Goal: Navigation & Orientation: Find specific page/section

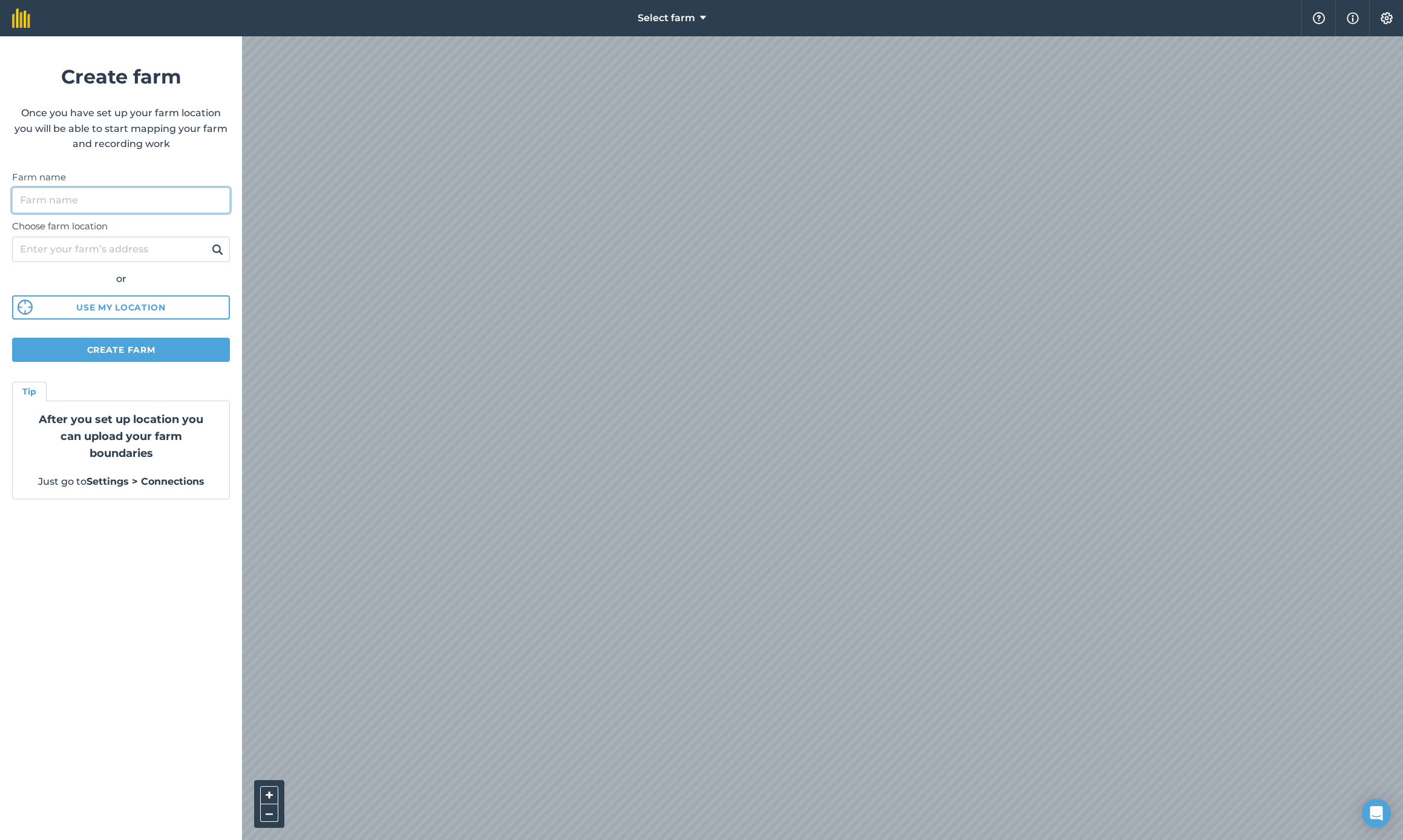
click at [117, 206] on input "Farm name" at bounding box center [120, 200] width 218 height 25
click at [130, 308] on div "Choose farm location or Use my location" at bounding box center [120, 266] width 218 height 107
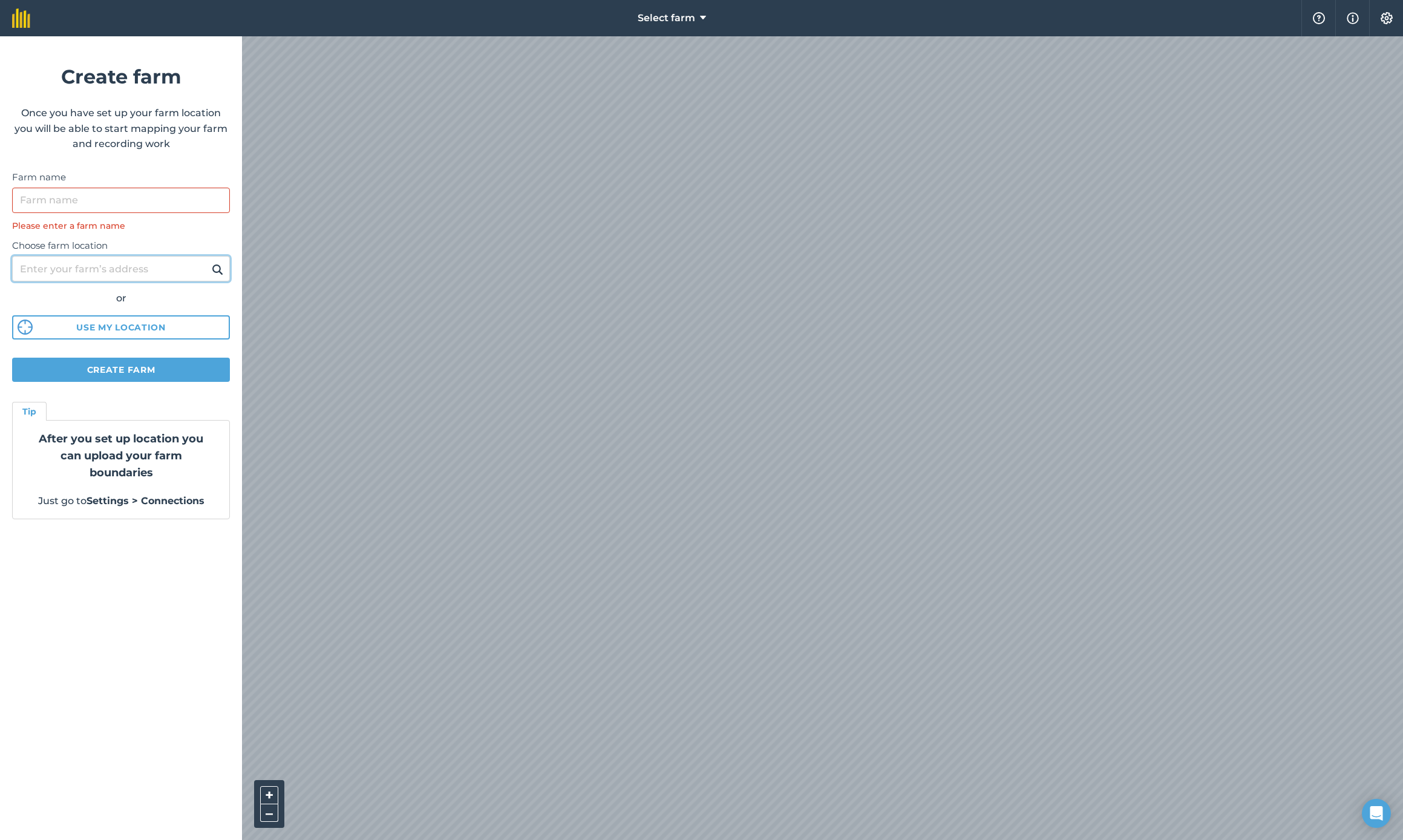
click at [107, 273] on input "Choose farm location" at bounding box center [120, 269] width 218 height 25
click at [50, 209] on input "Farm name" at bounding box center [120, 200] width 218 height 25
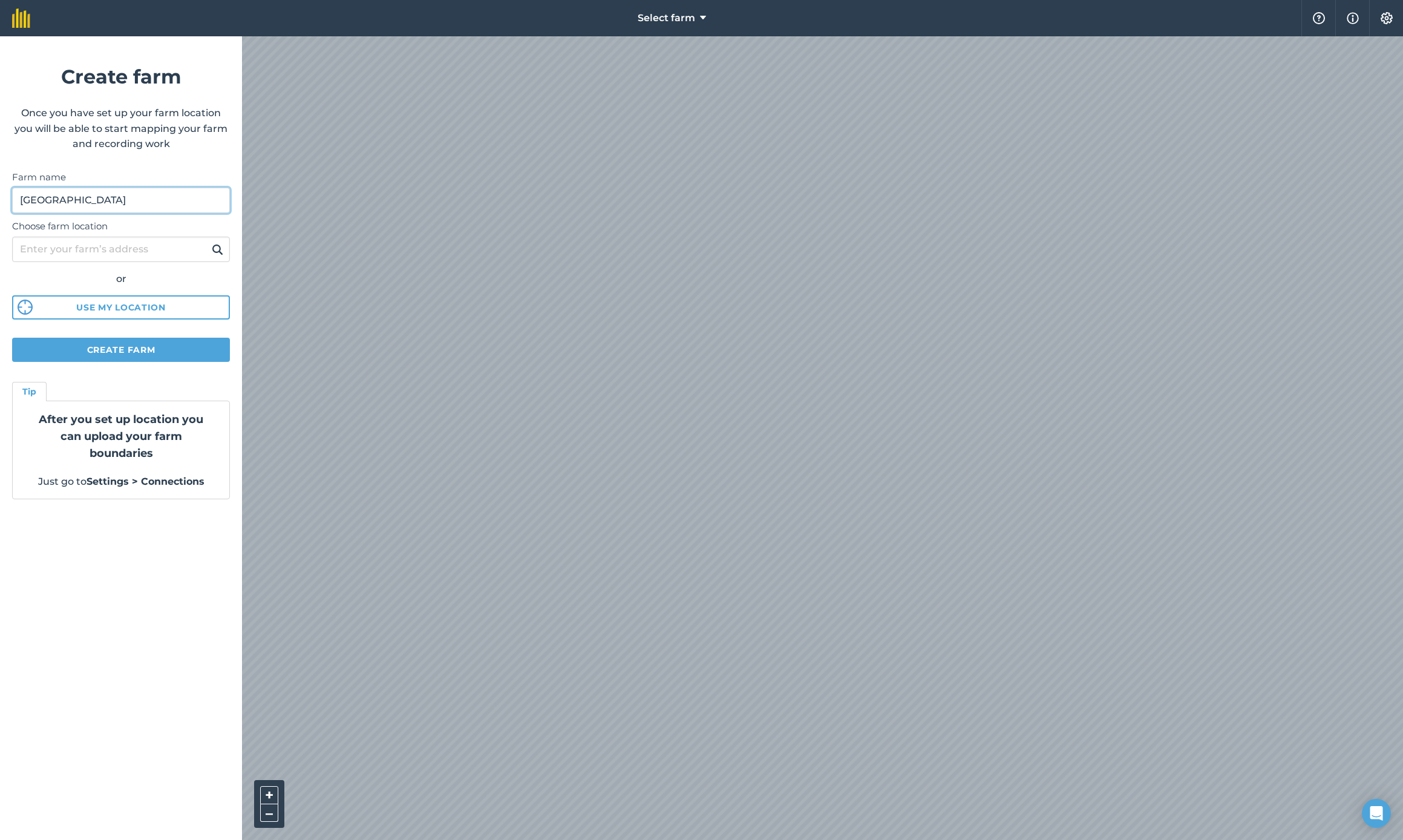
type input "[GEOGRAPHIC_DATA]"
click at [90, 250] on input "Choose farm location" at bounding box center [120, 249] width 218 height 25
click at [92, 201] on input "[GEOGRAPHIC_DATA]" at bounding box center [120, 200] width 218 height 25
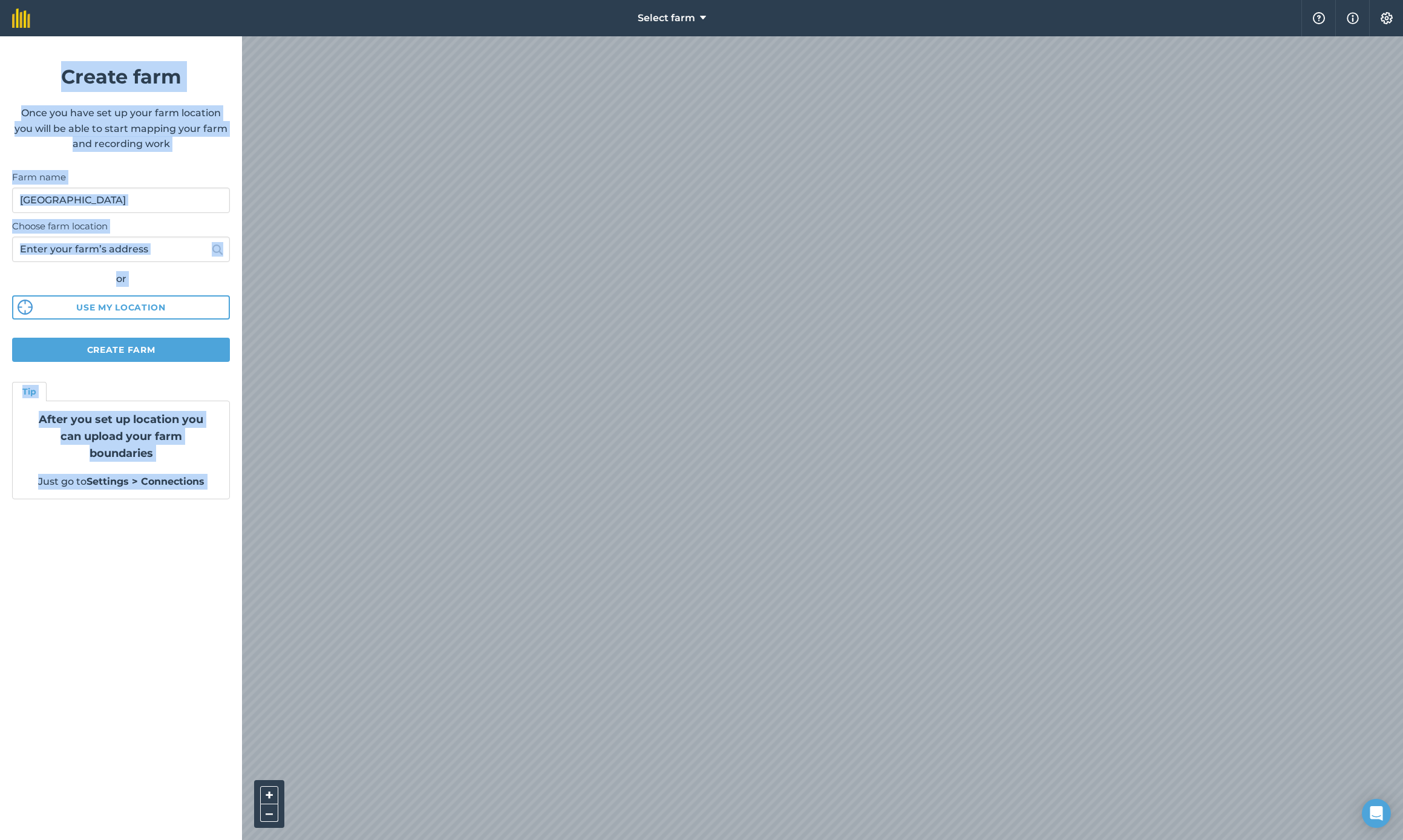
click at [432, 36] on div "Select farm Help Info Settings Create farm Once you have set up your farm locat…" at bounding box center [701, 18] width 1403 height 36
click at [692, 16] on span "Select farm" at bounding box center [666, 18] width 58 height 14
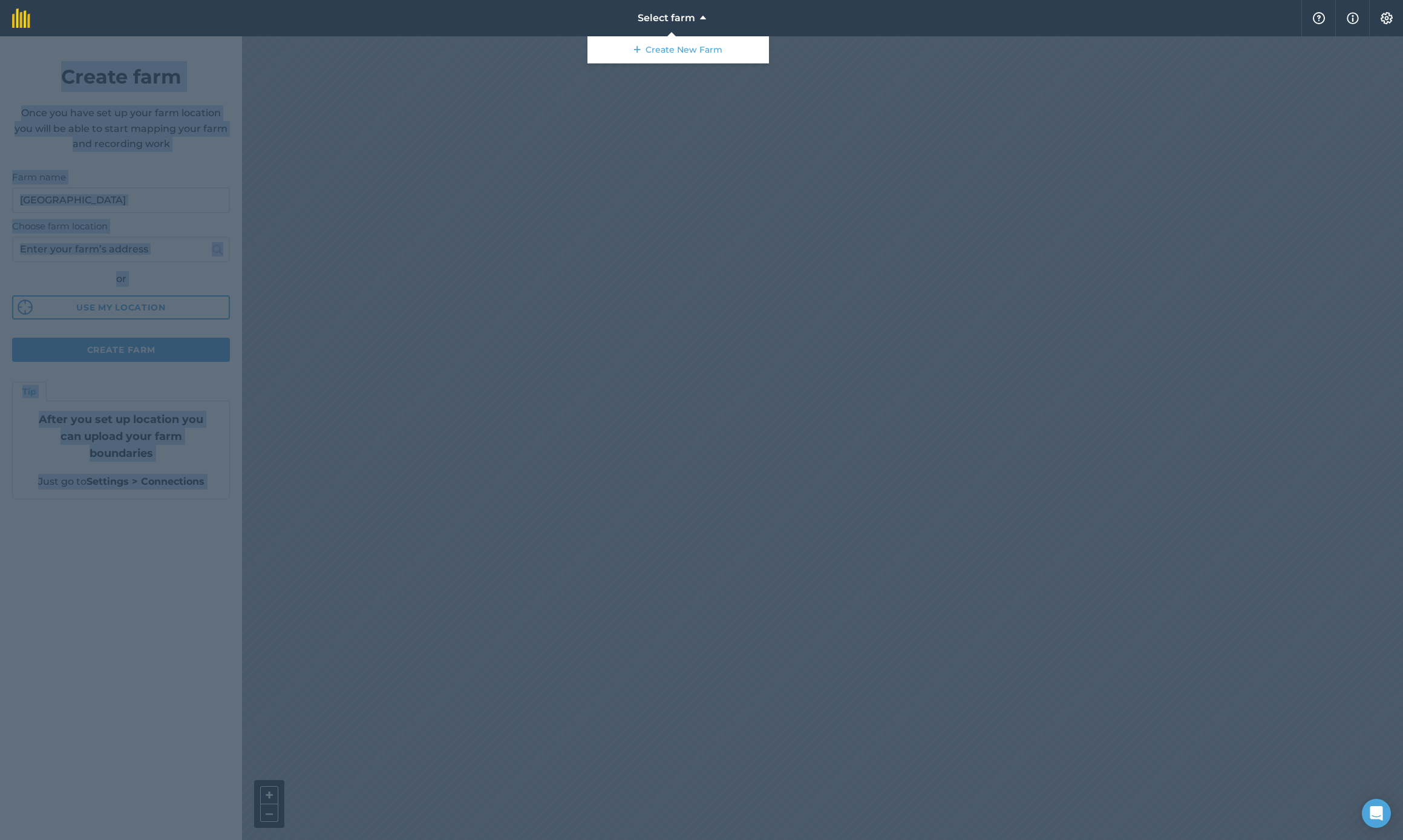
click at [693, 16] on span "Select farm" at bounding box center [666, 18] width 58 height 14
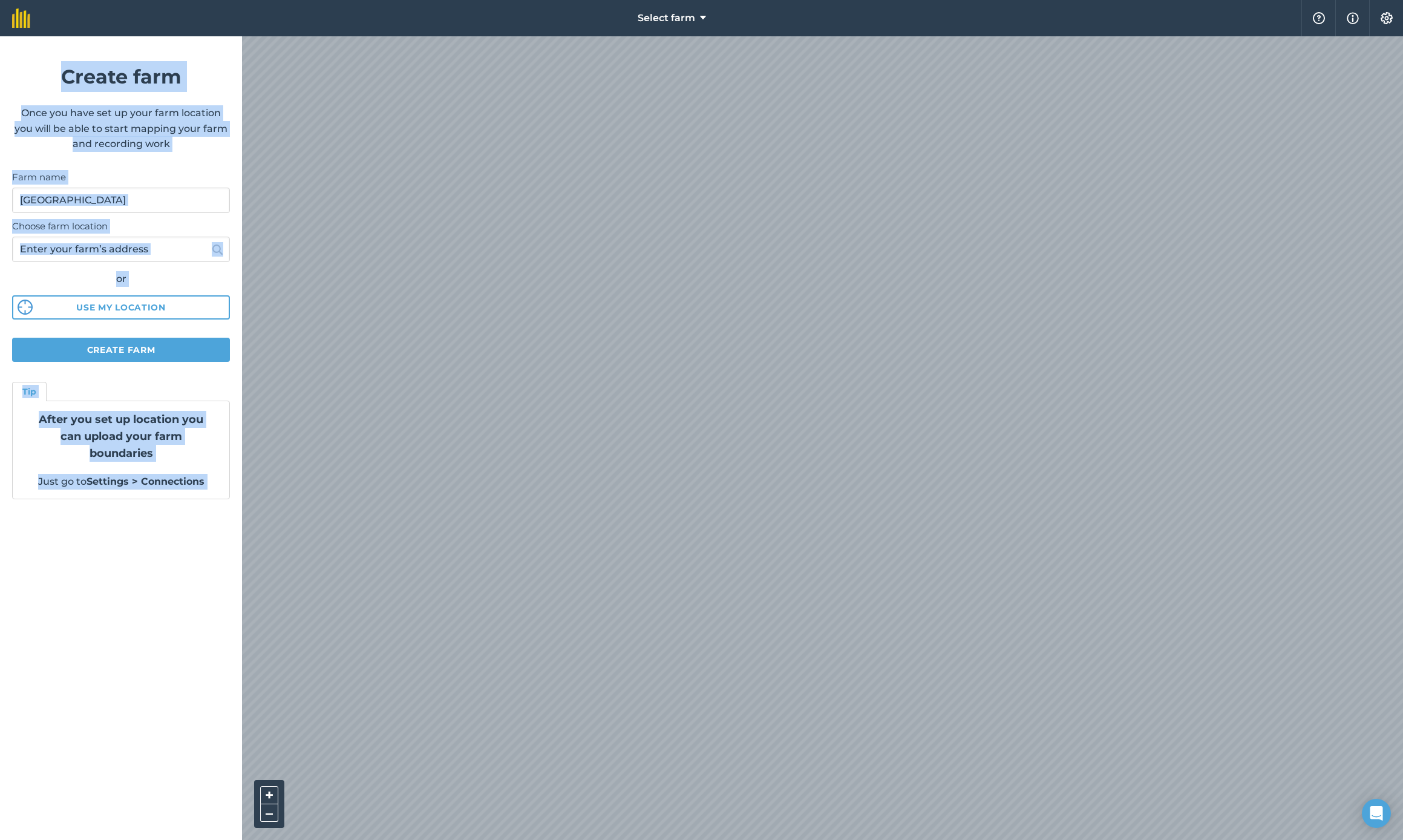
click at [206, 839] on form "Create farm Once you have set up your farm location you will be able to start m…" at bounding box center [120, 438] width 242 height 804
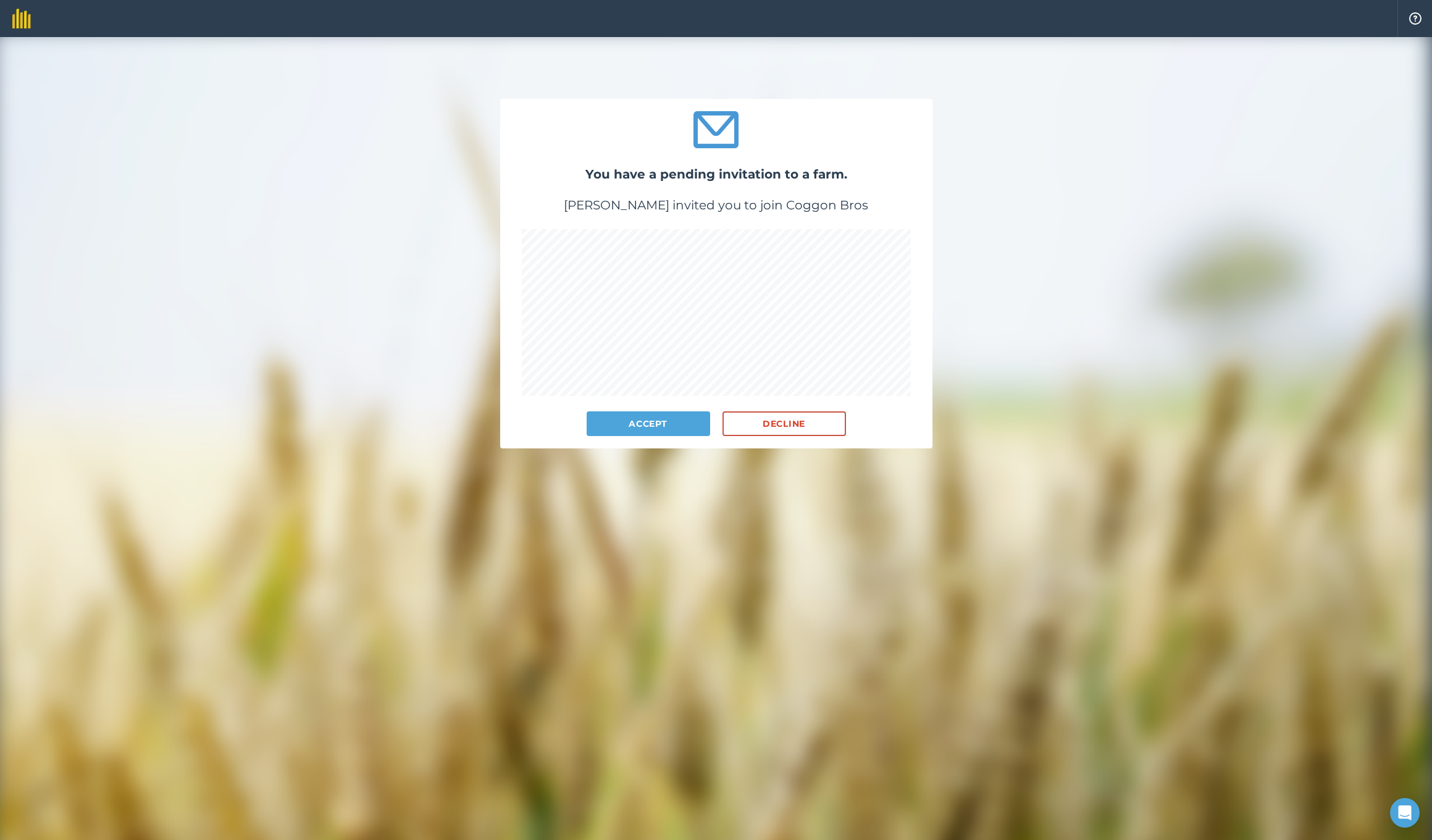
click at [657, 421] on button "Accept" at bounding box center [648, 423] width 124 height 25
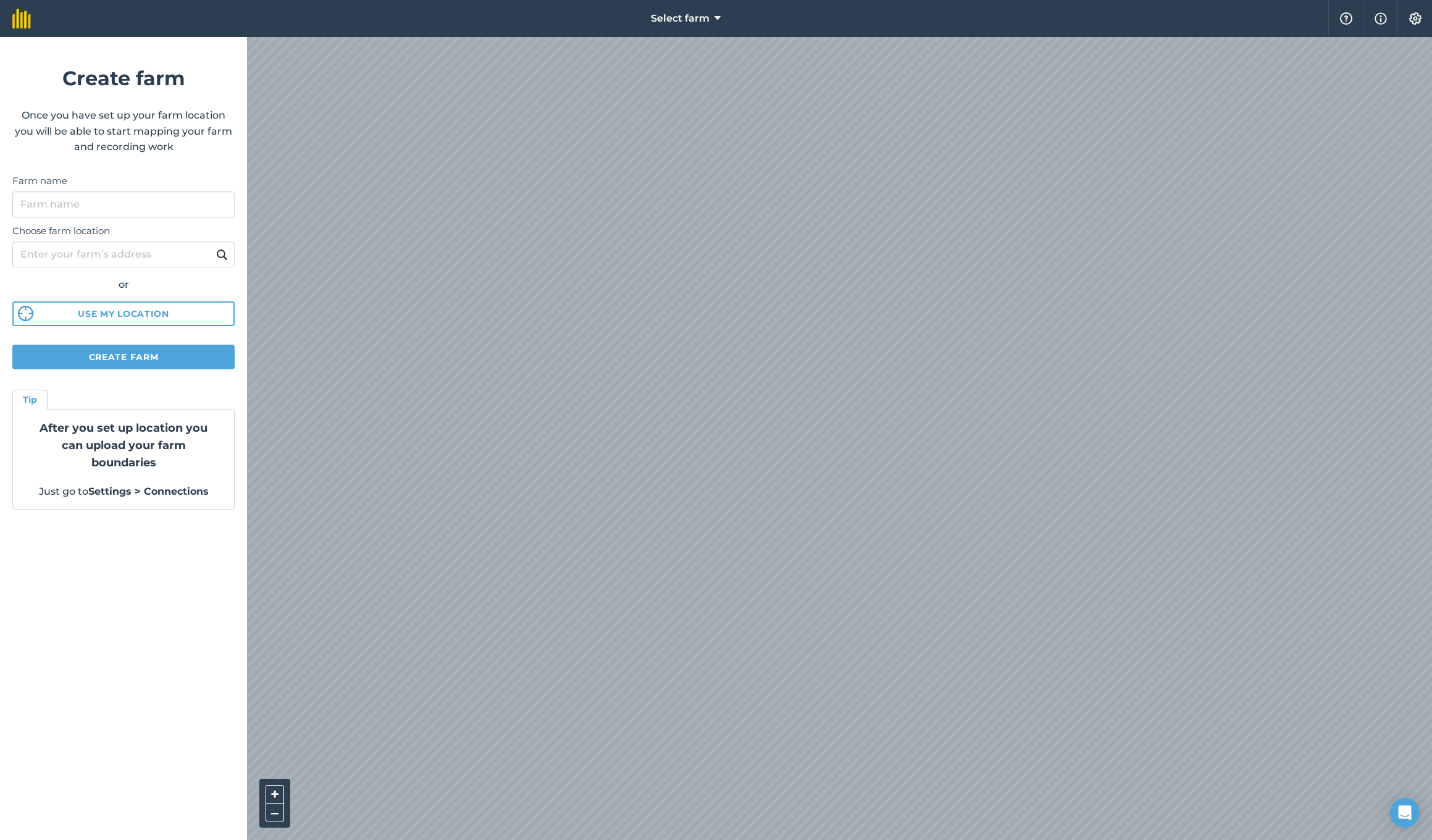
click at [684, 18] on span "Select farm" at bounding box center [680, 18] width 59 height 15
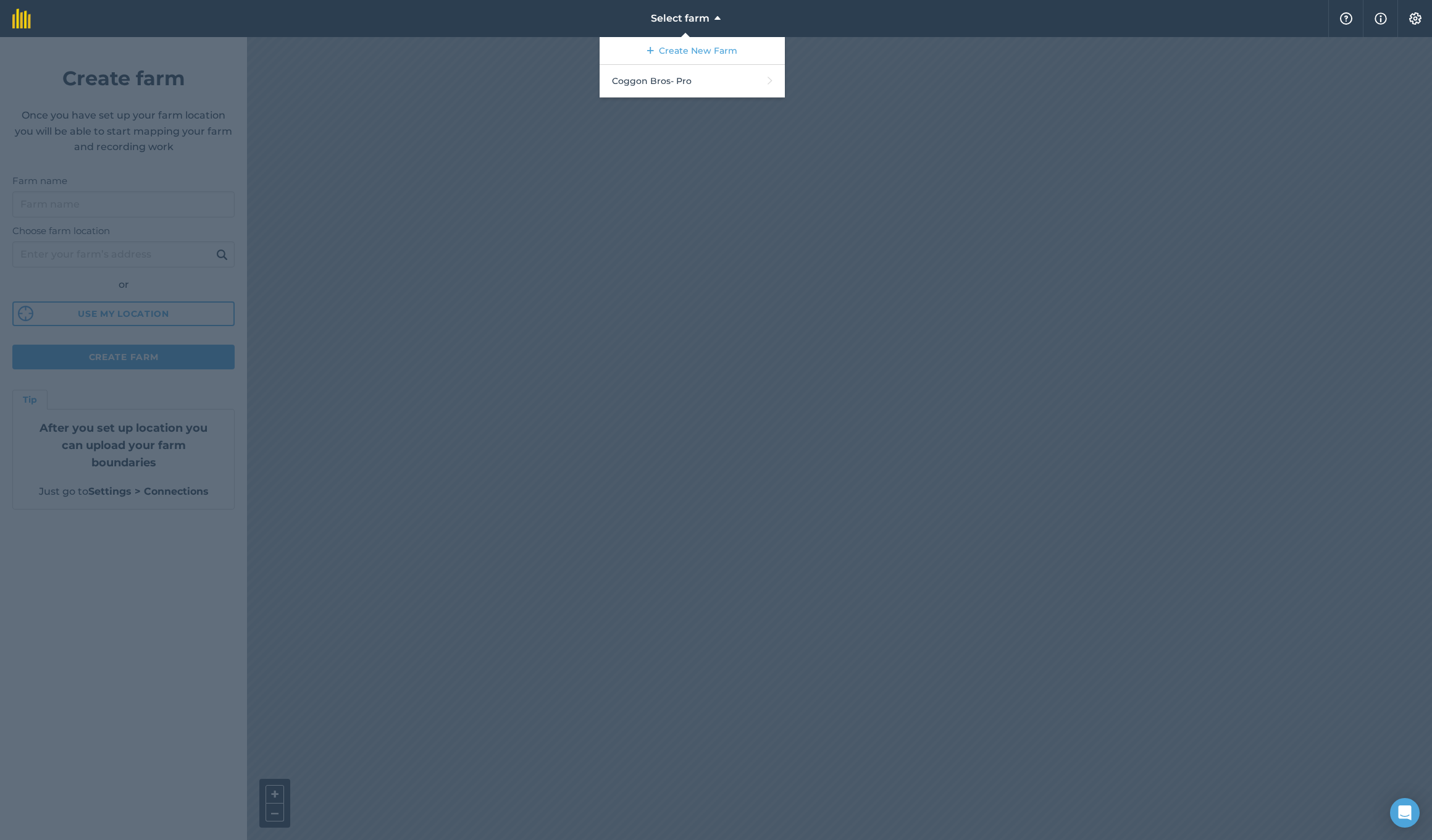
click at [656, 18] on span "Select farm" at bounding box center [680, 18] width 59 height 15
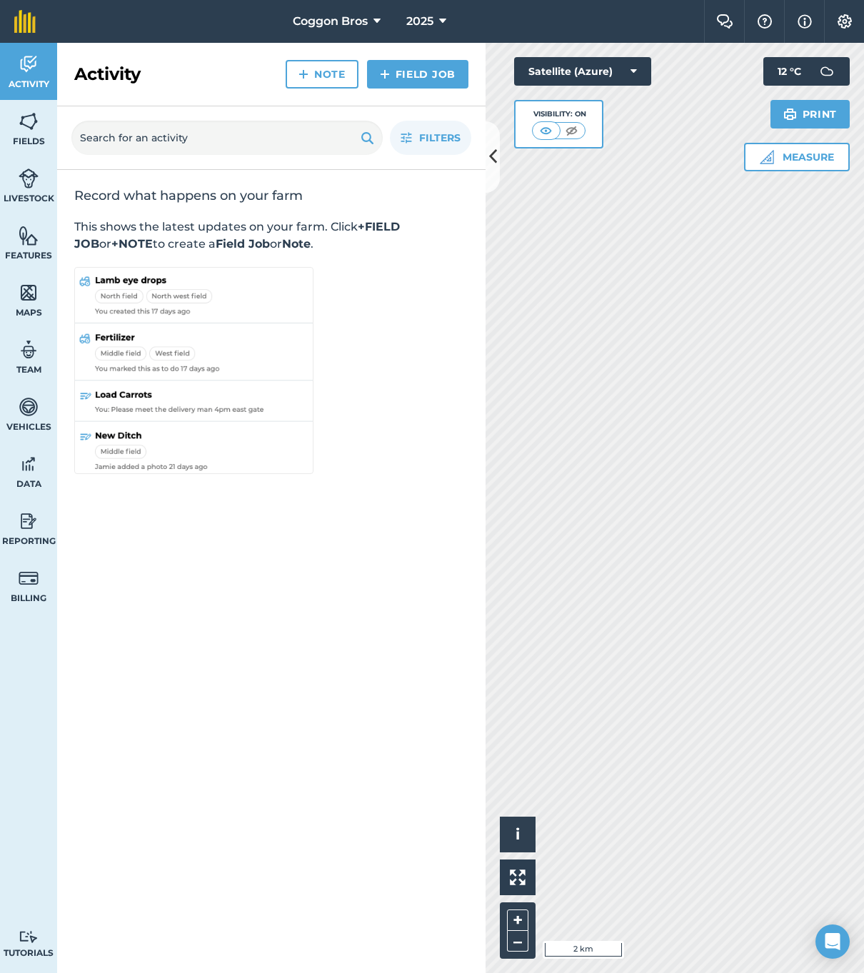
click at [180, 373] on img at bounding box center [193, 372] width 239 height 211
click at [358, 22] on span "Coggon Bros" at bounding box center [330, 21] width 75 height 17
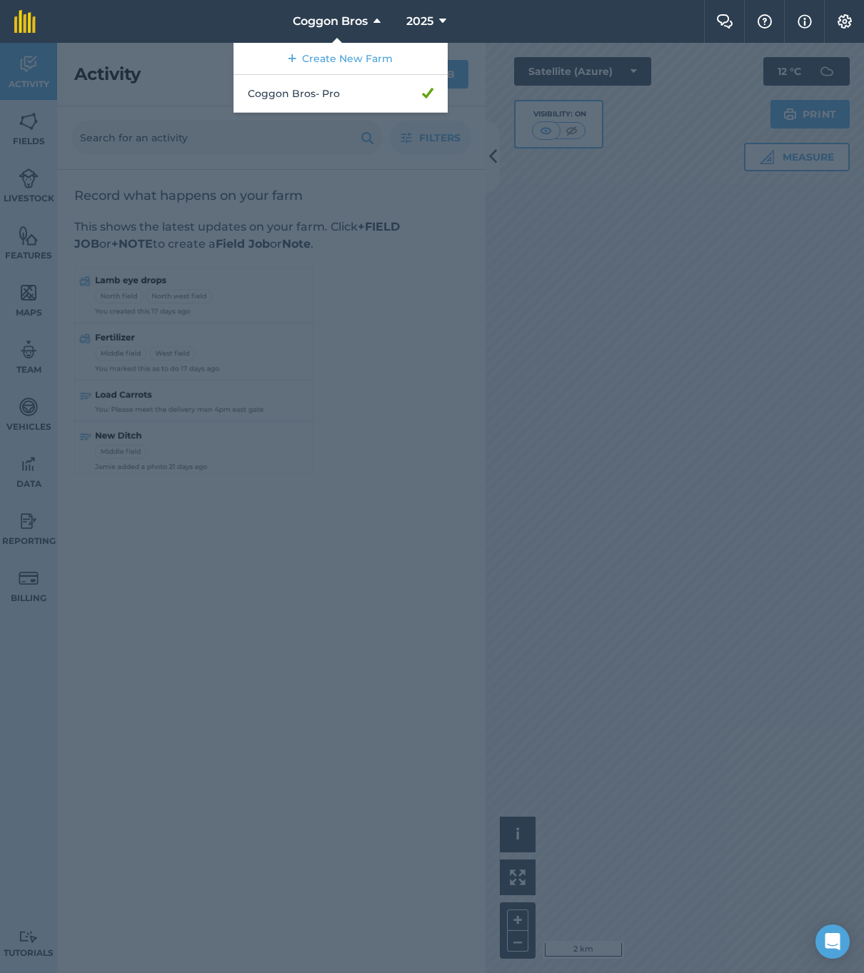
click at [287, 93] on link "Coggon Bros - Pro" at bounding box center [340, 94] width 214 height 38
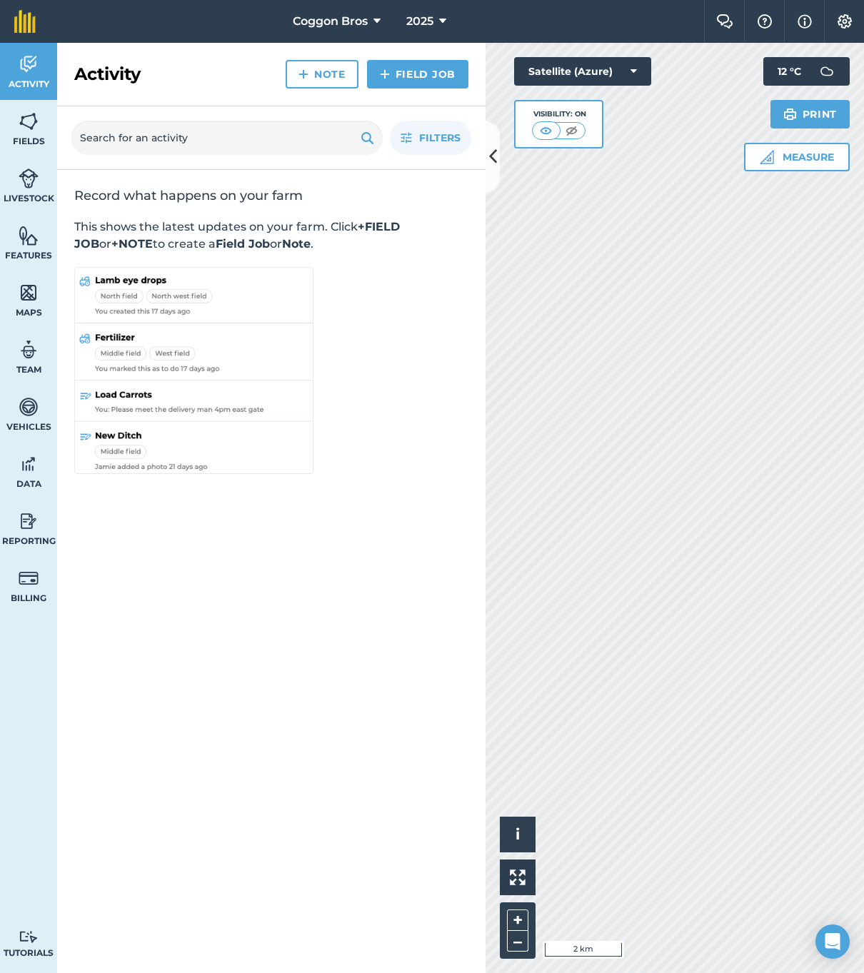
click at [41, 130] on link "Fields" at bounding box center [28, 128] width 57 height 57
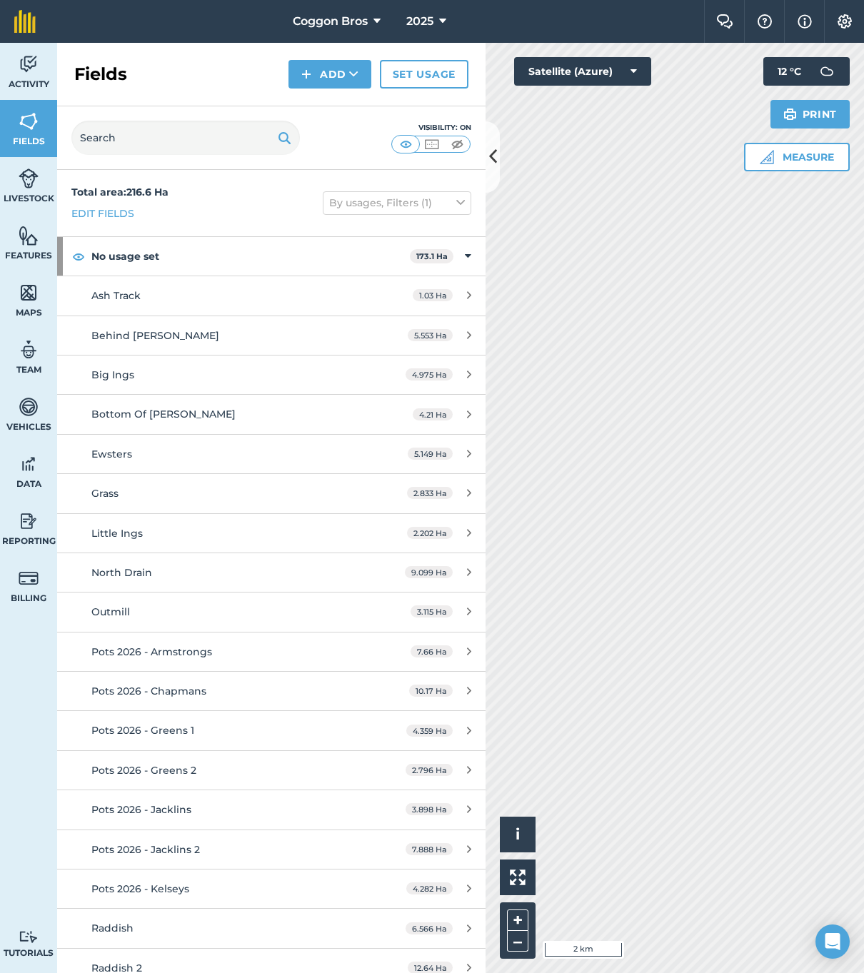
click at [430, 298] on span "1.03 Ha" at bounding box center [432, 295] width 40 height 12
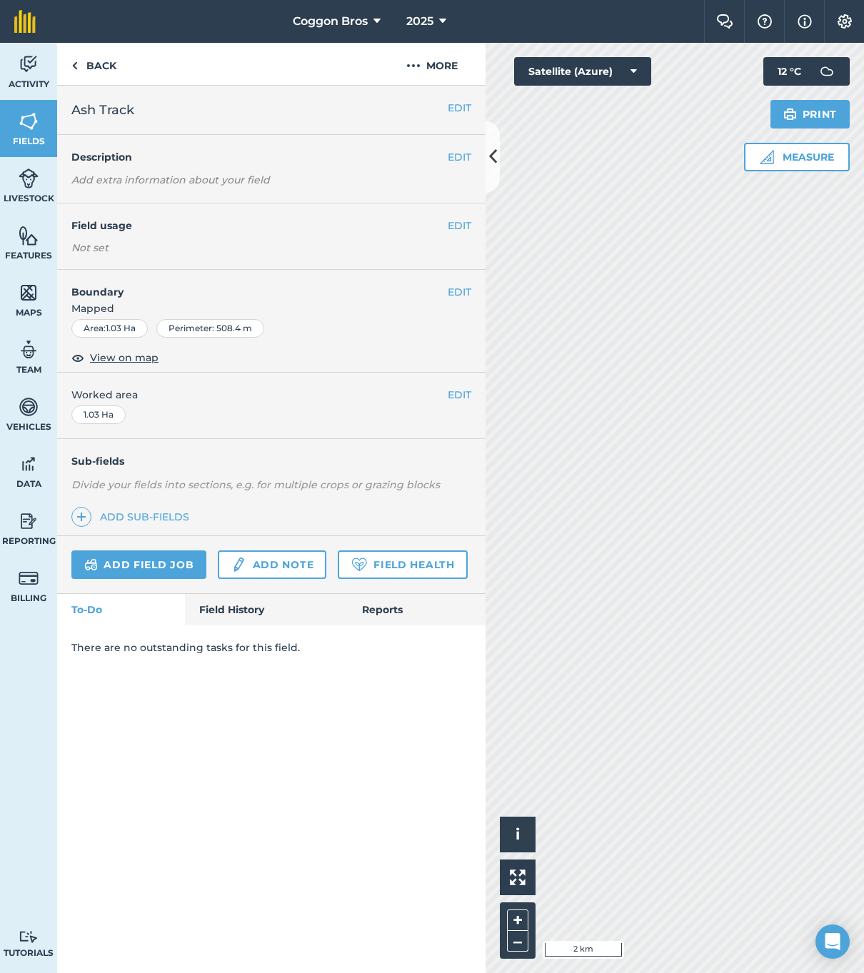
click at [41, 257] on span "Features" at bounding box center [28, 255] width 57 height 11
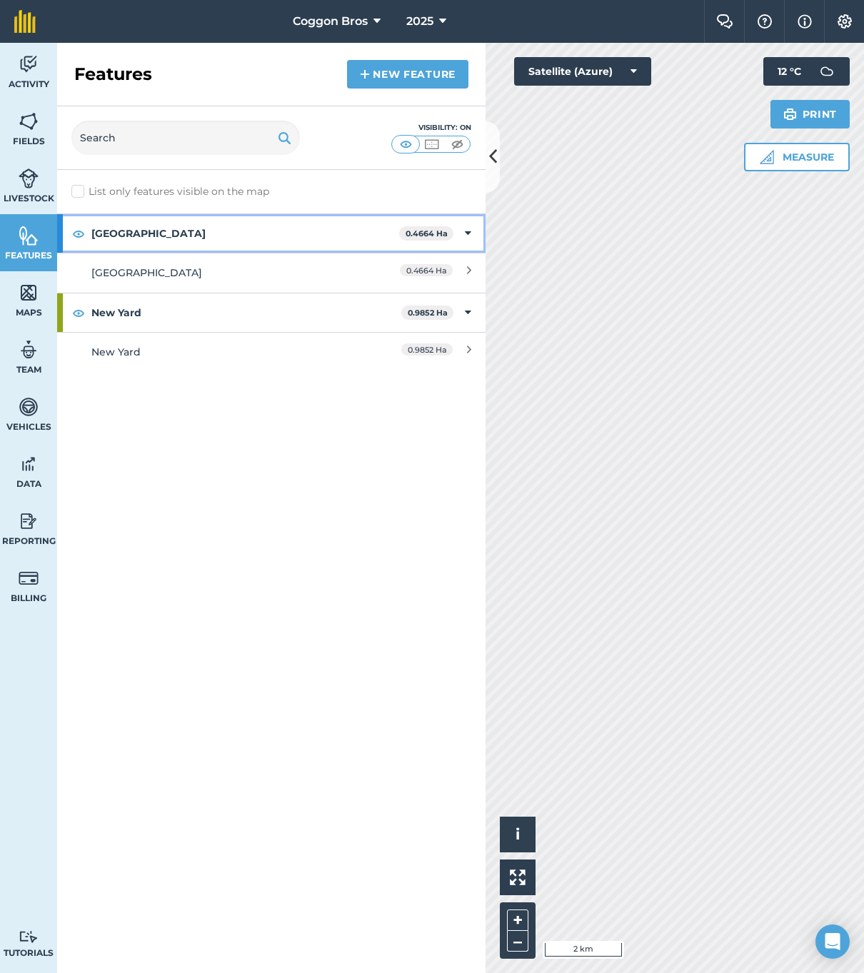
click at [124, 239] on strong "[GEOGRAPHIC_DATA]" at bounding box center [245, 233] width 308 height 39
click at [124, 239] on strong "[GEOGRAPHIC_DATA]" at bounding box center [246, 233] width 310 height 39
click at [39, 290] on link "Maps" at bounding box center [28, 299] width 57 height 57
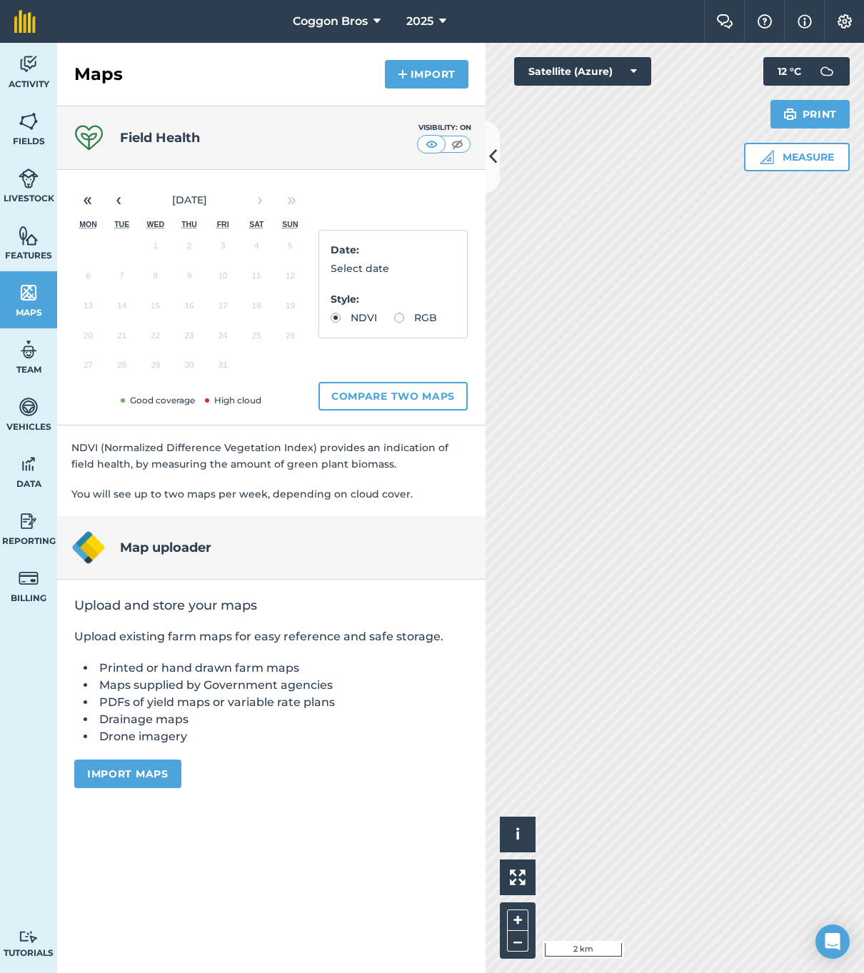
click at [31, 347] on img at bounding box center [29, 349] width 20 height 21
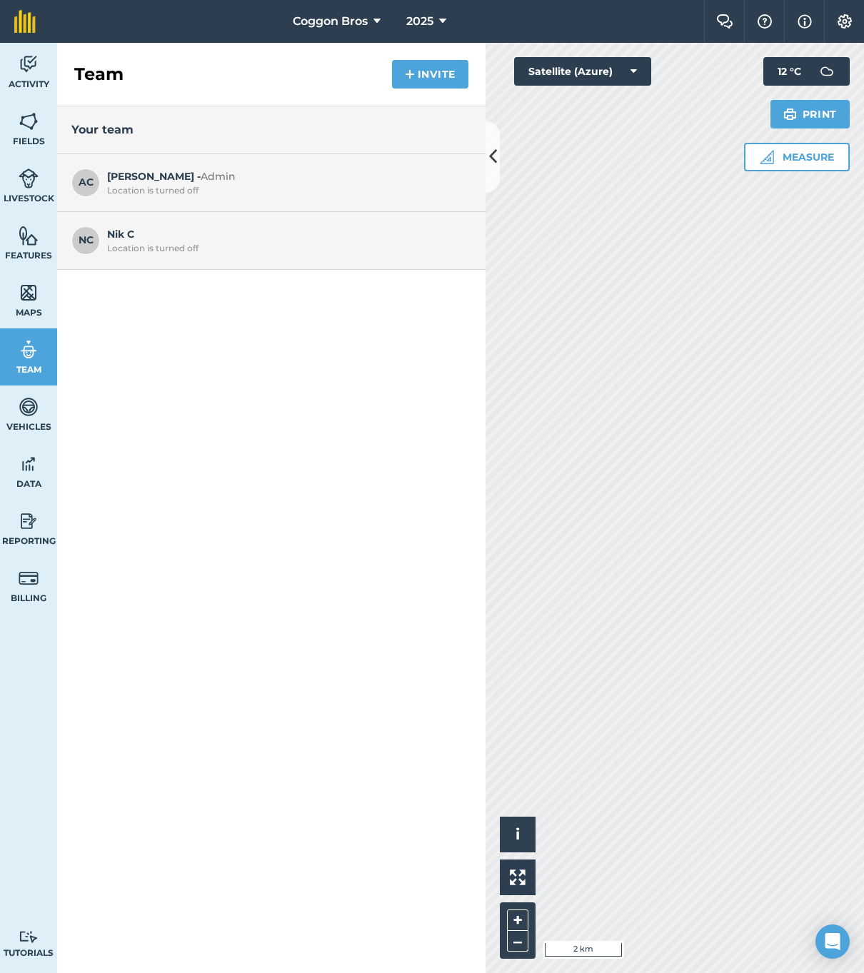
click at [31, 408] on img at bounding box center [29, 406] width 20 height 21
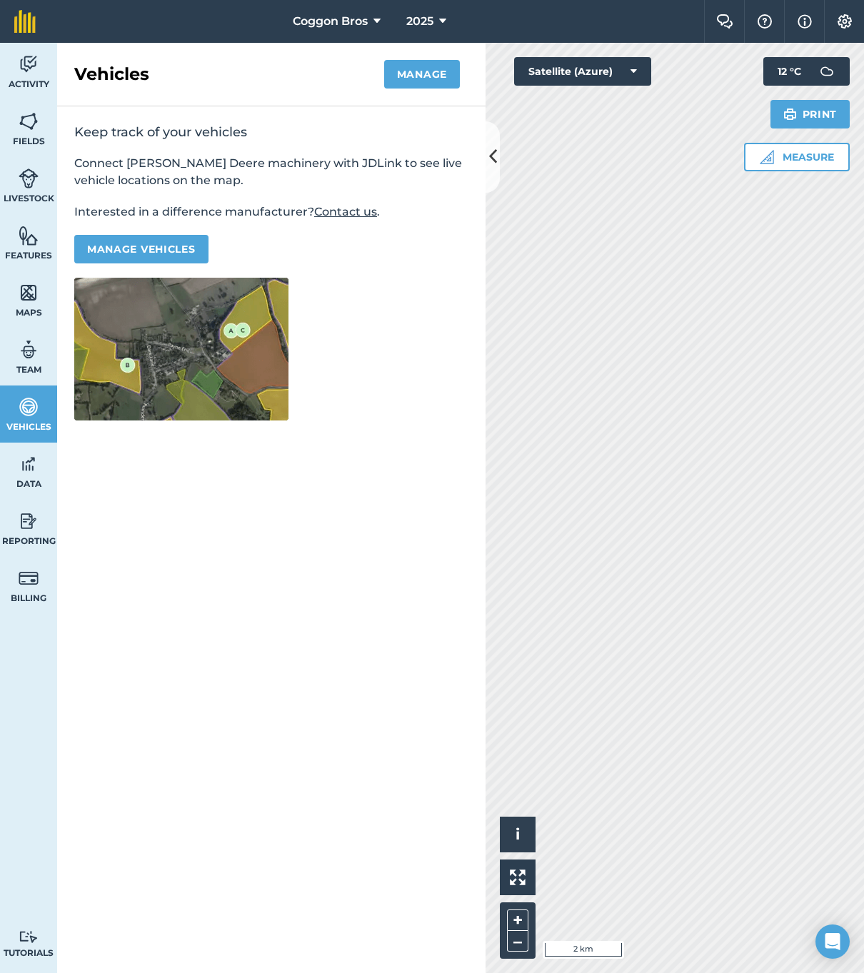
click at [36, 447] on link "Data" at bounding box center [28, 470] width 57 height 57
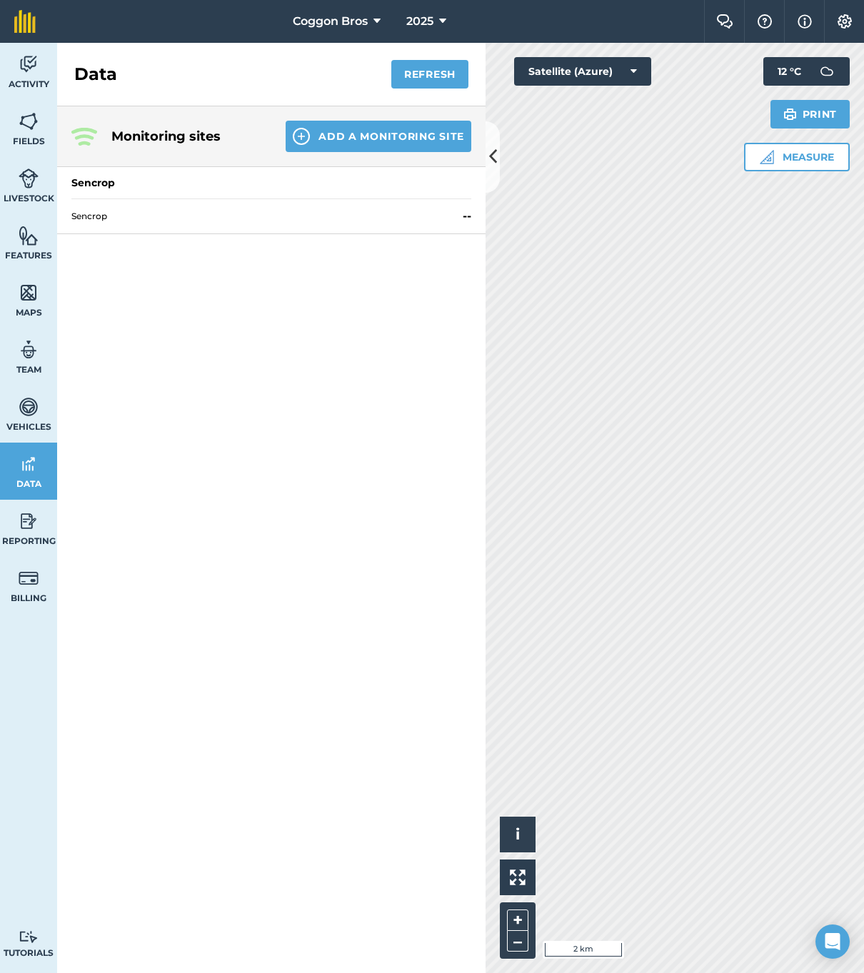
click at [99, 188] on div "Sencrop" at bounding box center [93, 183] width 44 height 14
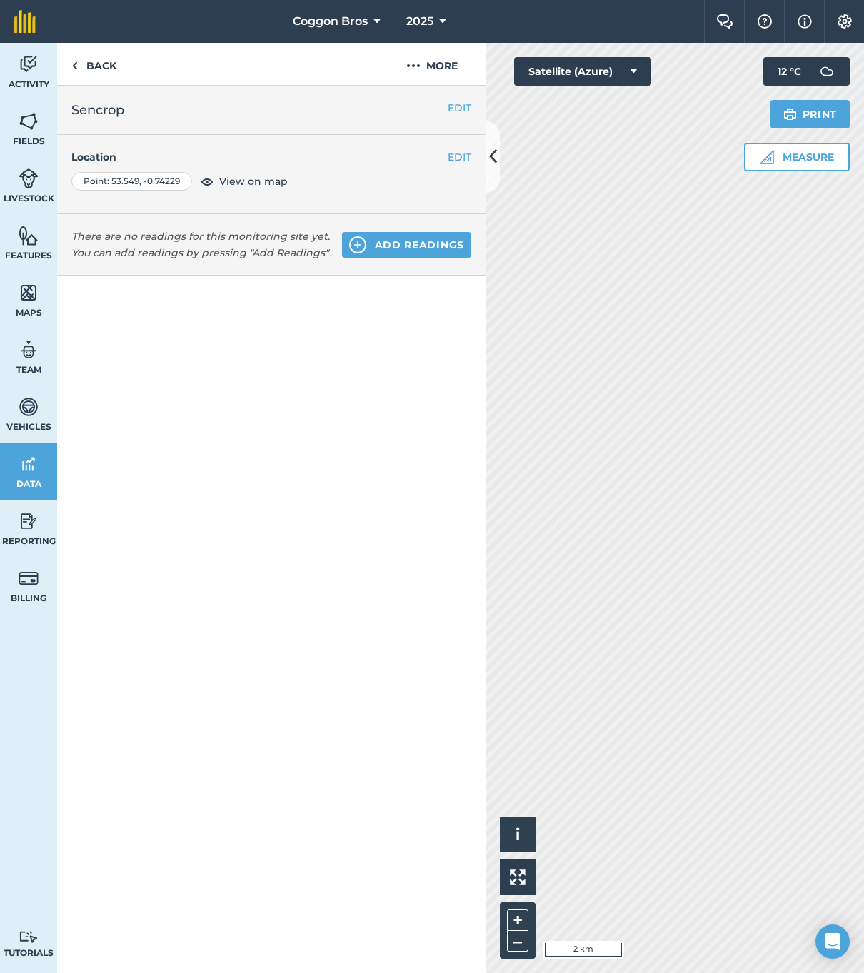
click at [21, 533] on link "Reporting" at bounding box center [28, 528] width 57 height 57
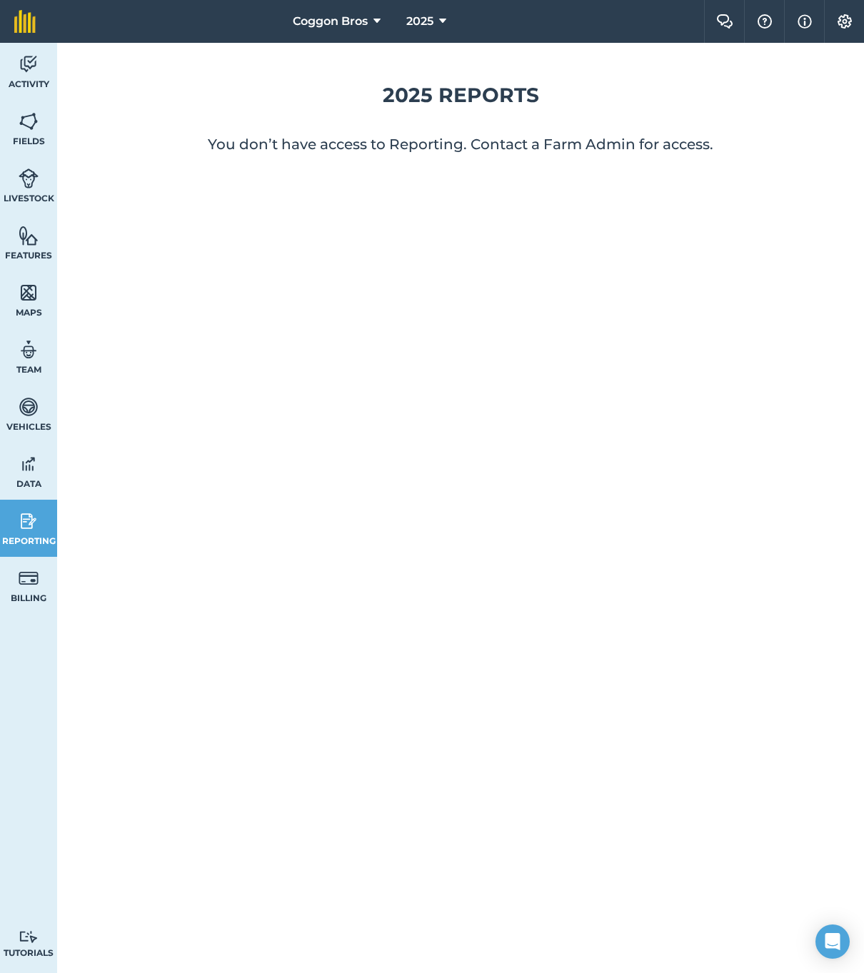
click at [18, 581] on link "Billing" at bounding box center [28, 585] width 57 height 57
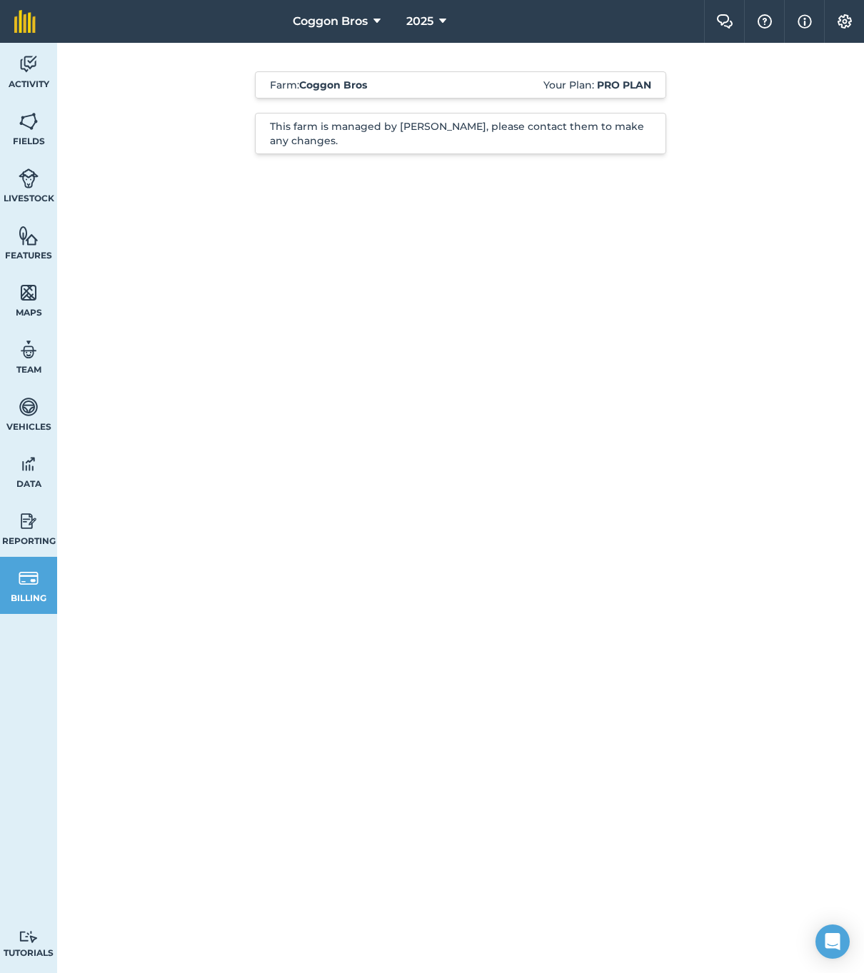
click at [41, 121] on link "Fields" at bounding box center [28, 128] width 57 height 57
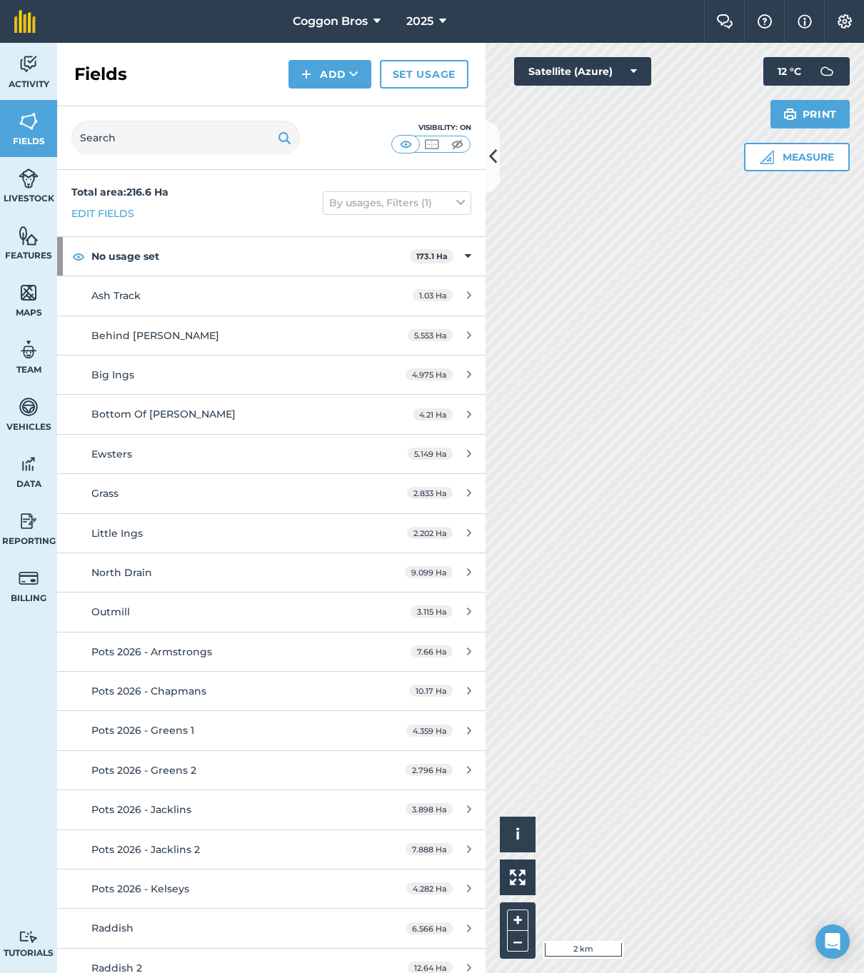
click at [471, 373] on div "4.975 Ha" at bounding box center [438, 374] width 94 height 11
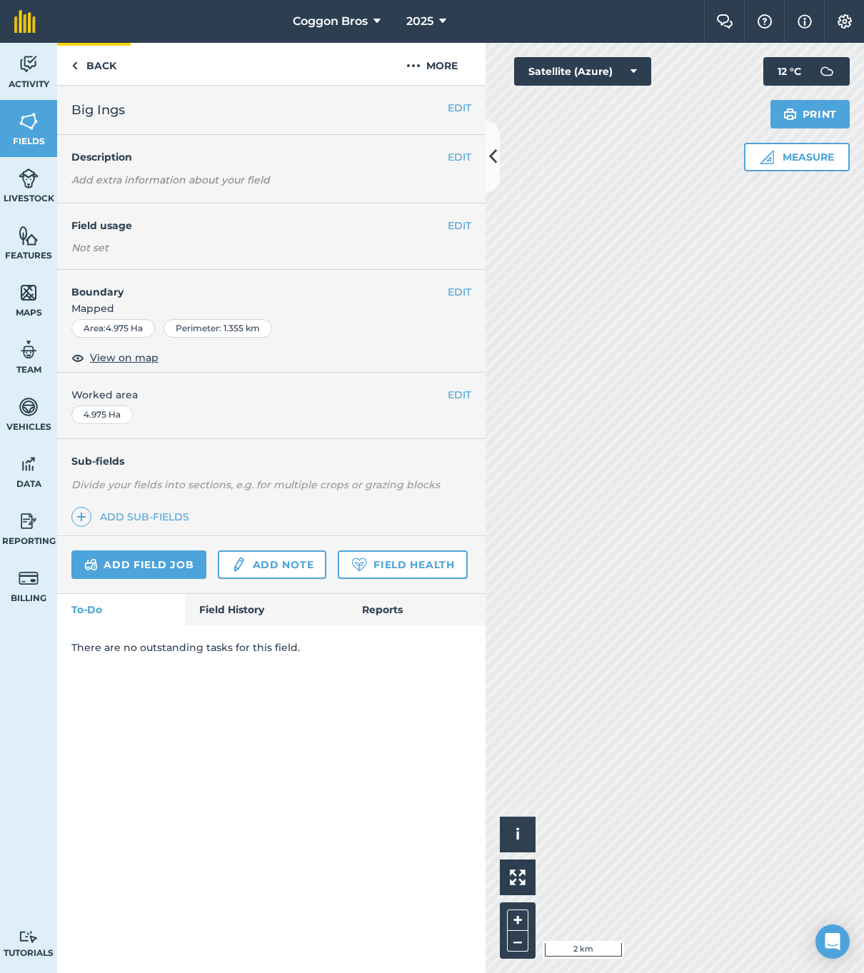
click at [85, 69] on link "Back" at bounding box center [94, 64] width 74 height 42
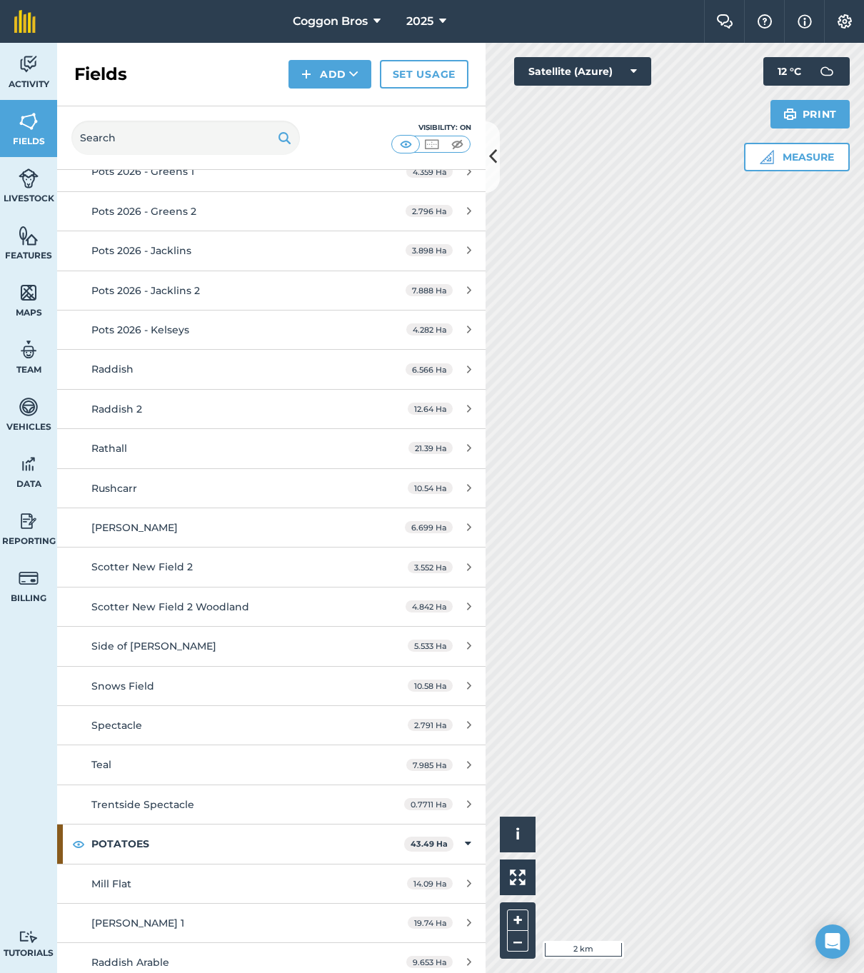
scroll to position [558, 0]
click at [465, 878] on div "14.09 Ha" at bounding box center [439, 883] width 93 height 11
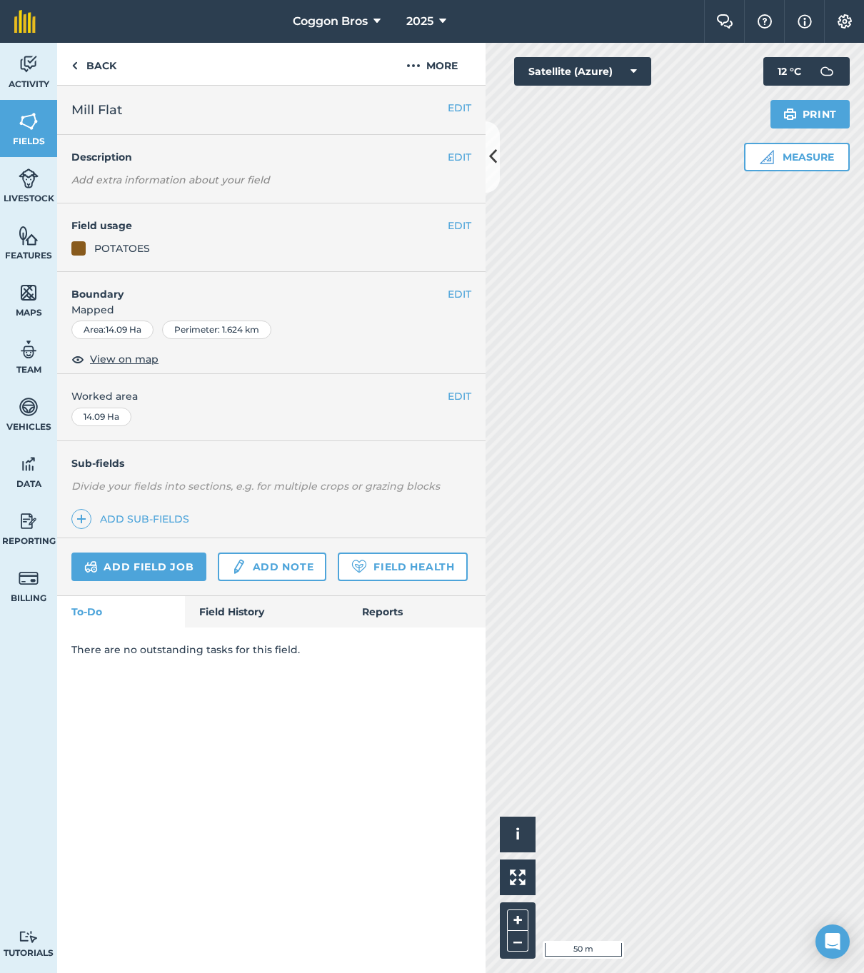
click at [82, 246] on div at bounding box center [78, 248] width 14 height 14
click at [81, 246] on div at bounding box center [78, 248] width 14 height 14
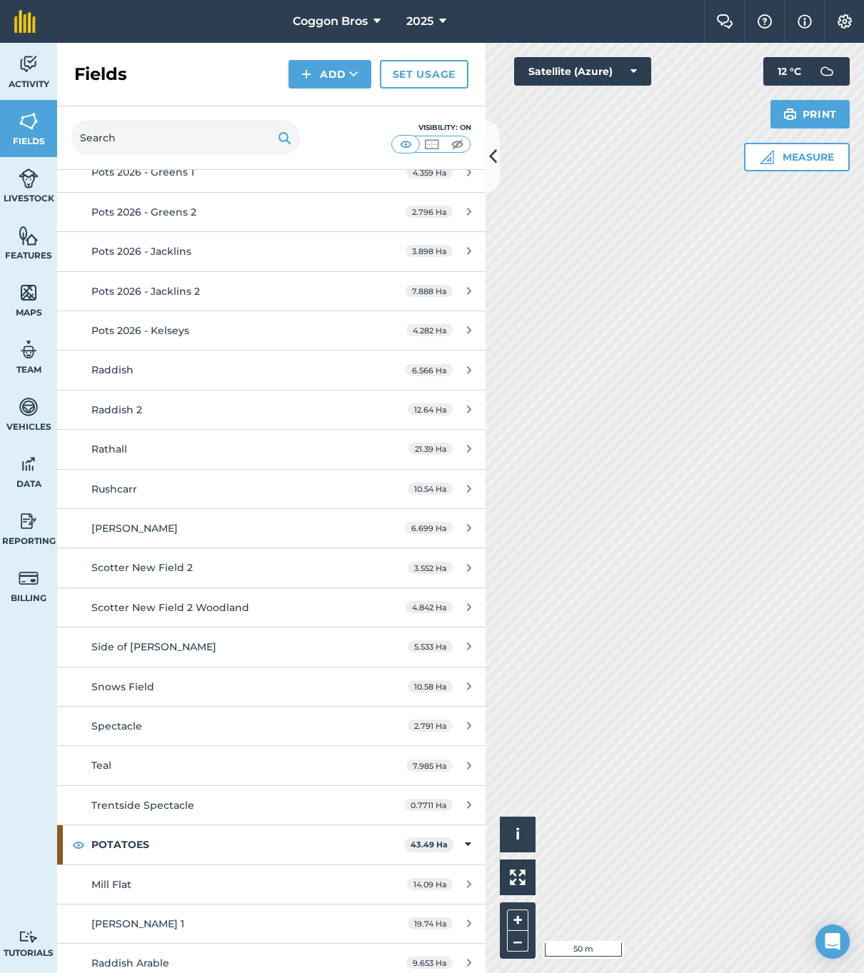
scroll to position [557, 0]
click at [467, 800] on icon at bounding box center [469, 805] width 4 height 11
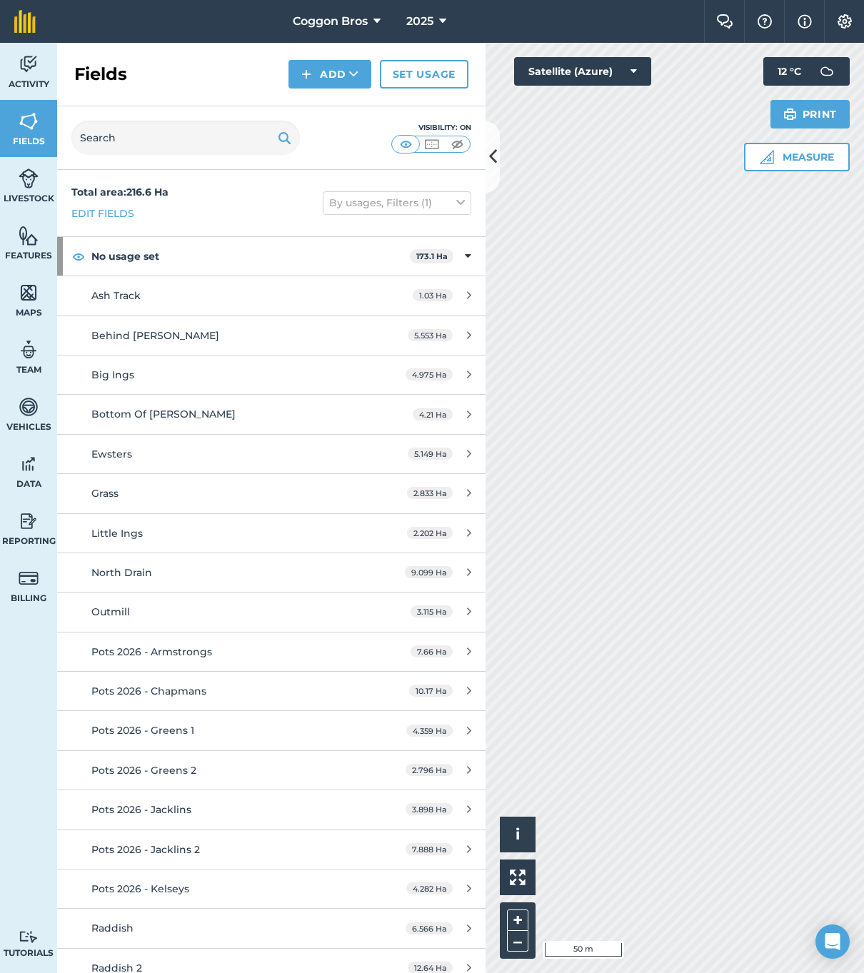
click at [467, 372] on icon at bounding box center [469, 374] width 4 height 11
